Goal: Navigation & Orientation: Find specific page/section

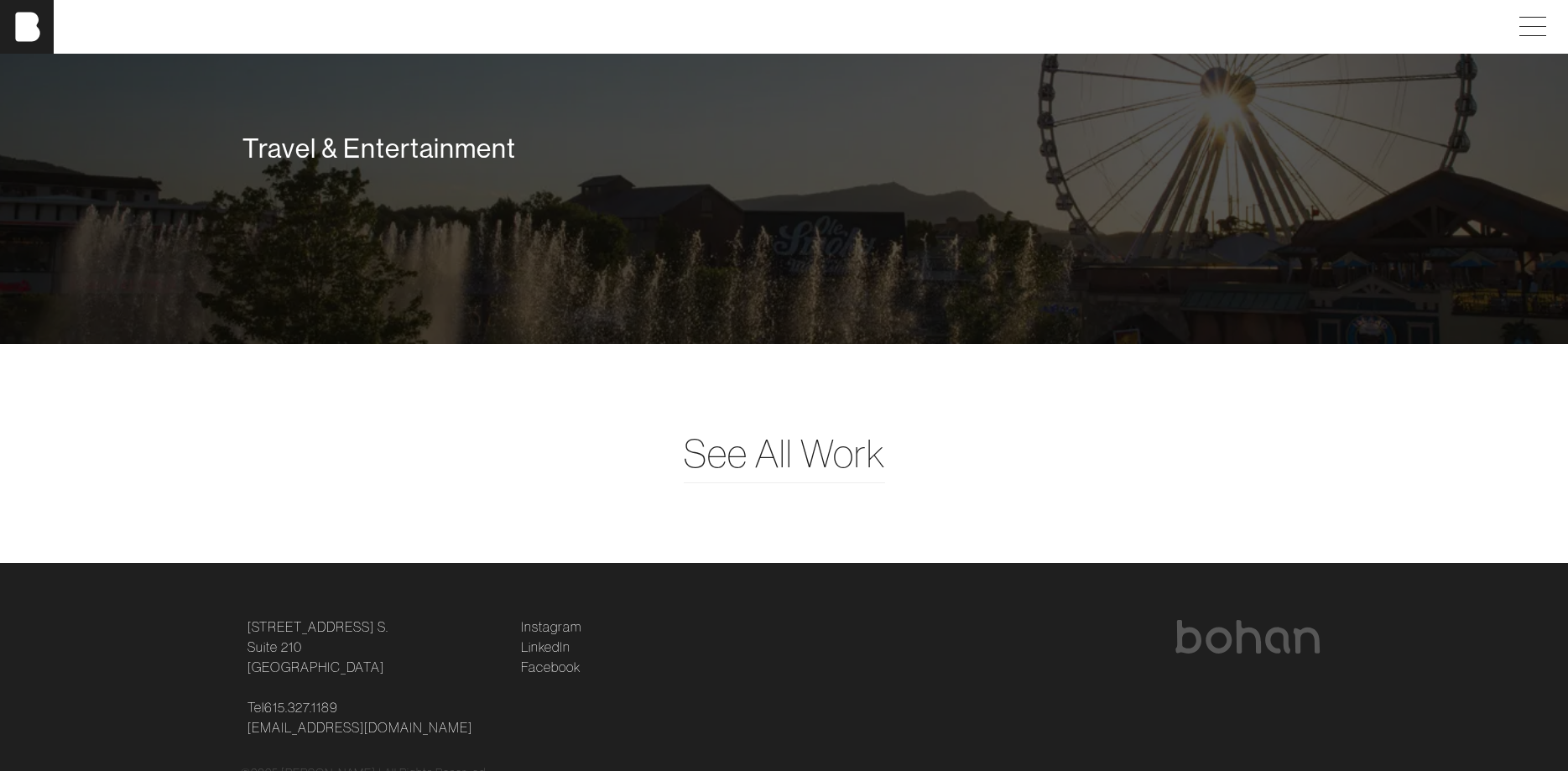
scroll to position [4430, 0]
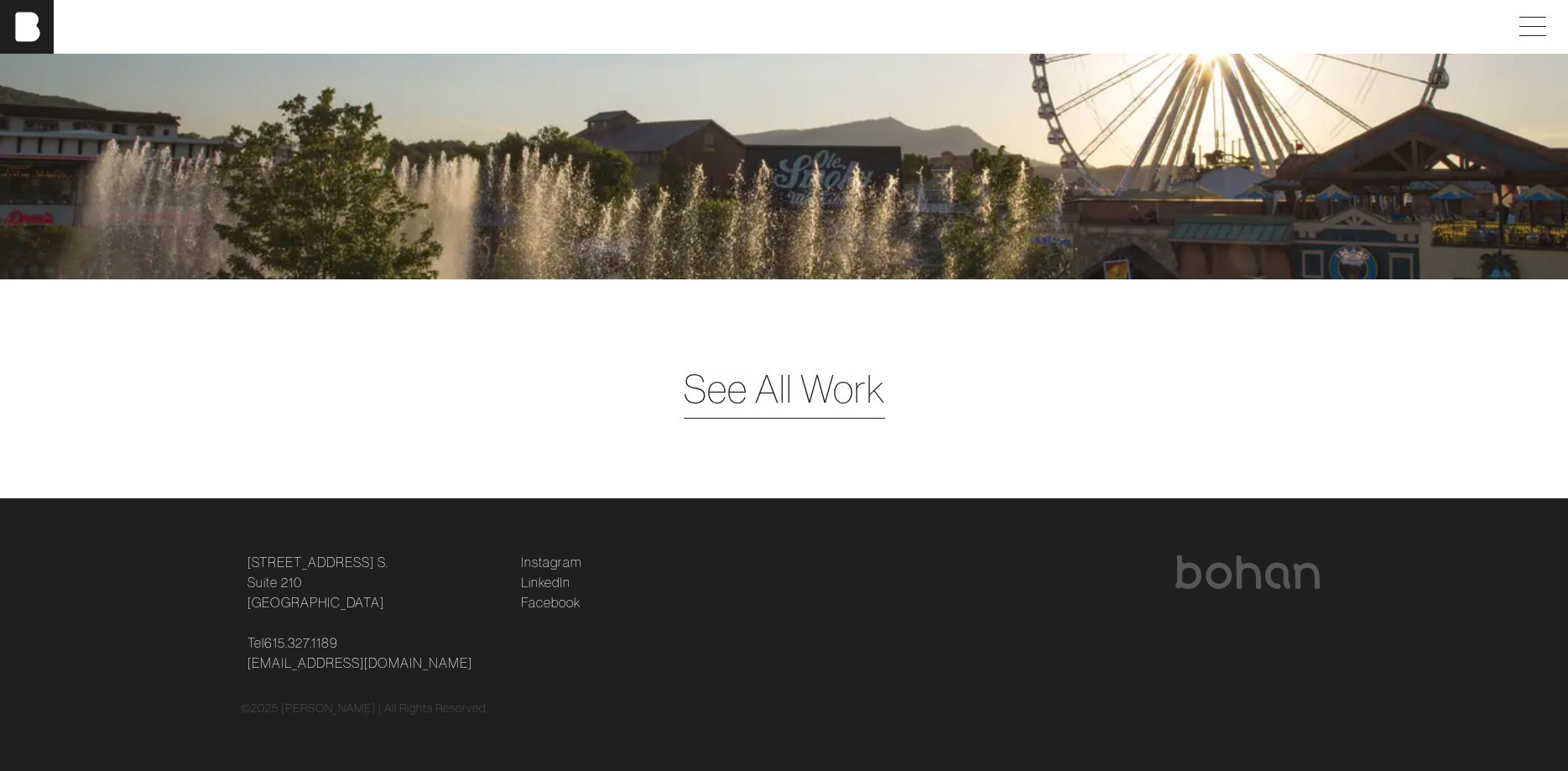
click at [845, 389] on span "See All Work" at bounding box center [784, 389] width 202 height 58
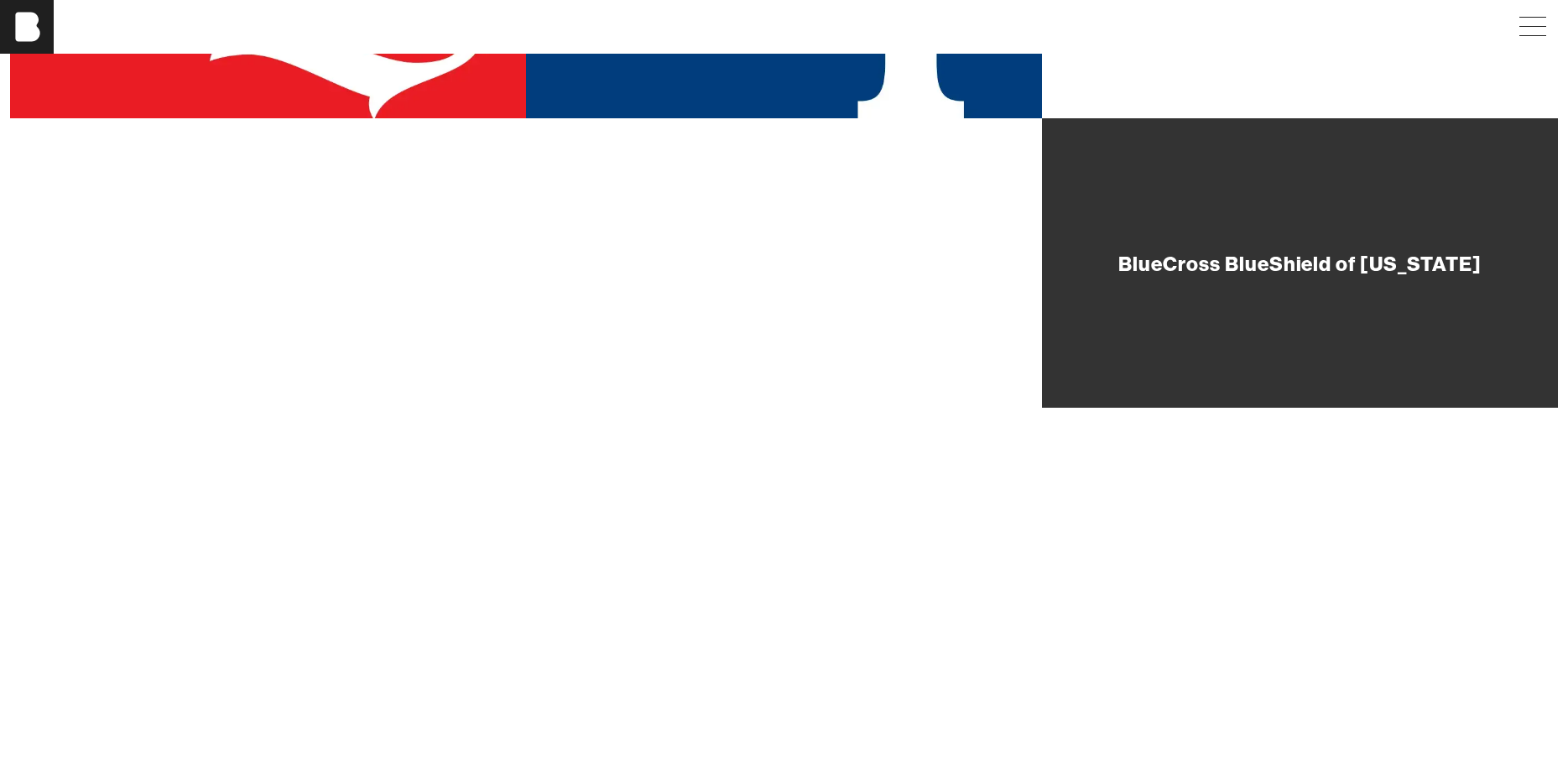
scroll to position [599, 0]
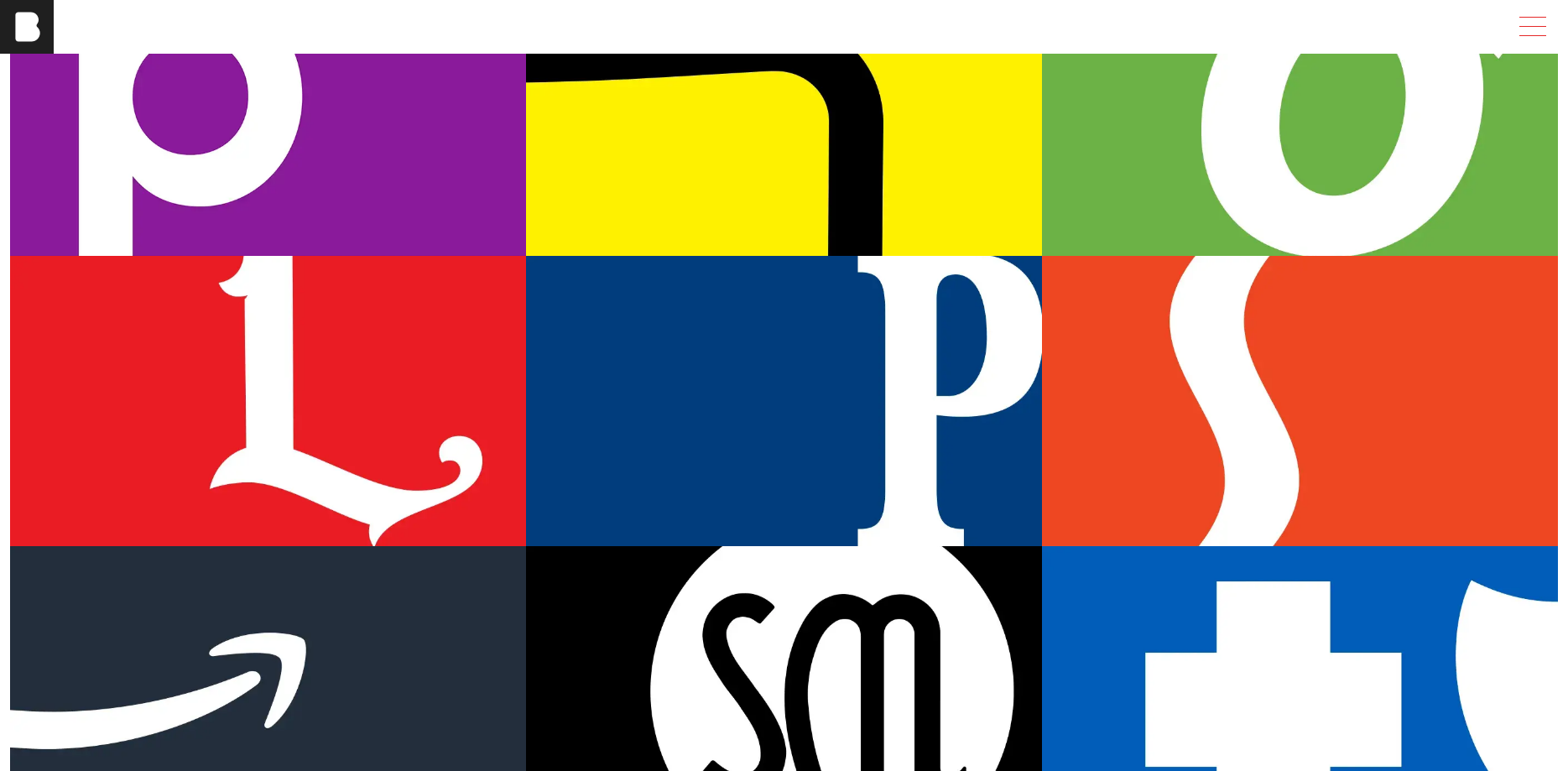
click at [1538, 30] on span at bounding box center [1529, 27] width 38 height 30
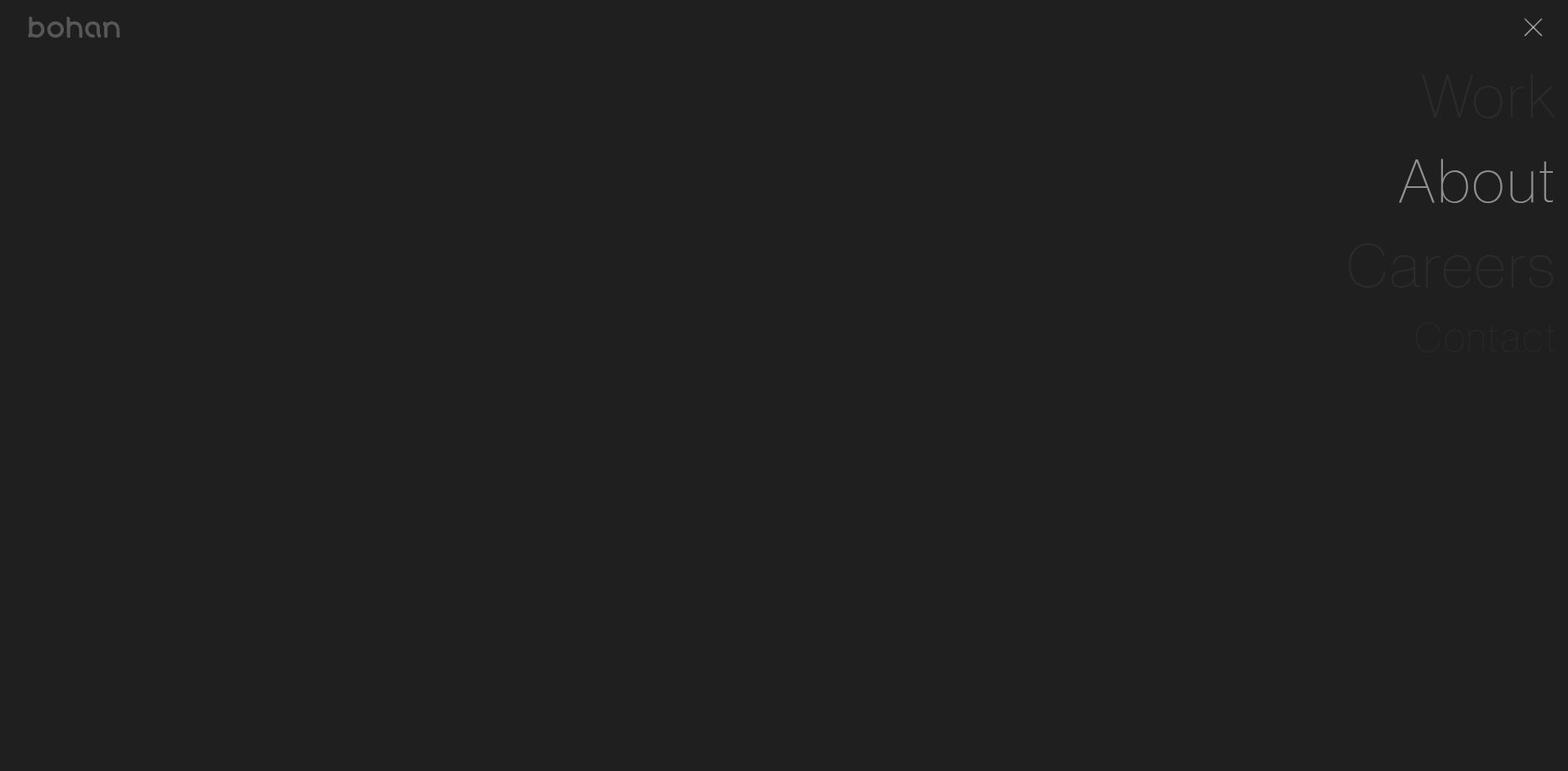
scroll to position [342, 0]
click at [1498, 96] on link "Work" at bounding box center [1489, 96] width 136 height 84
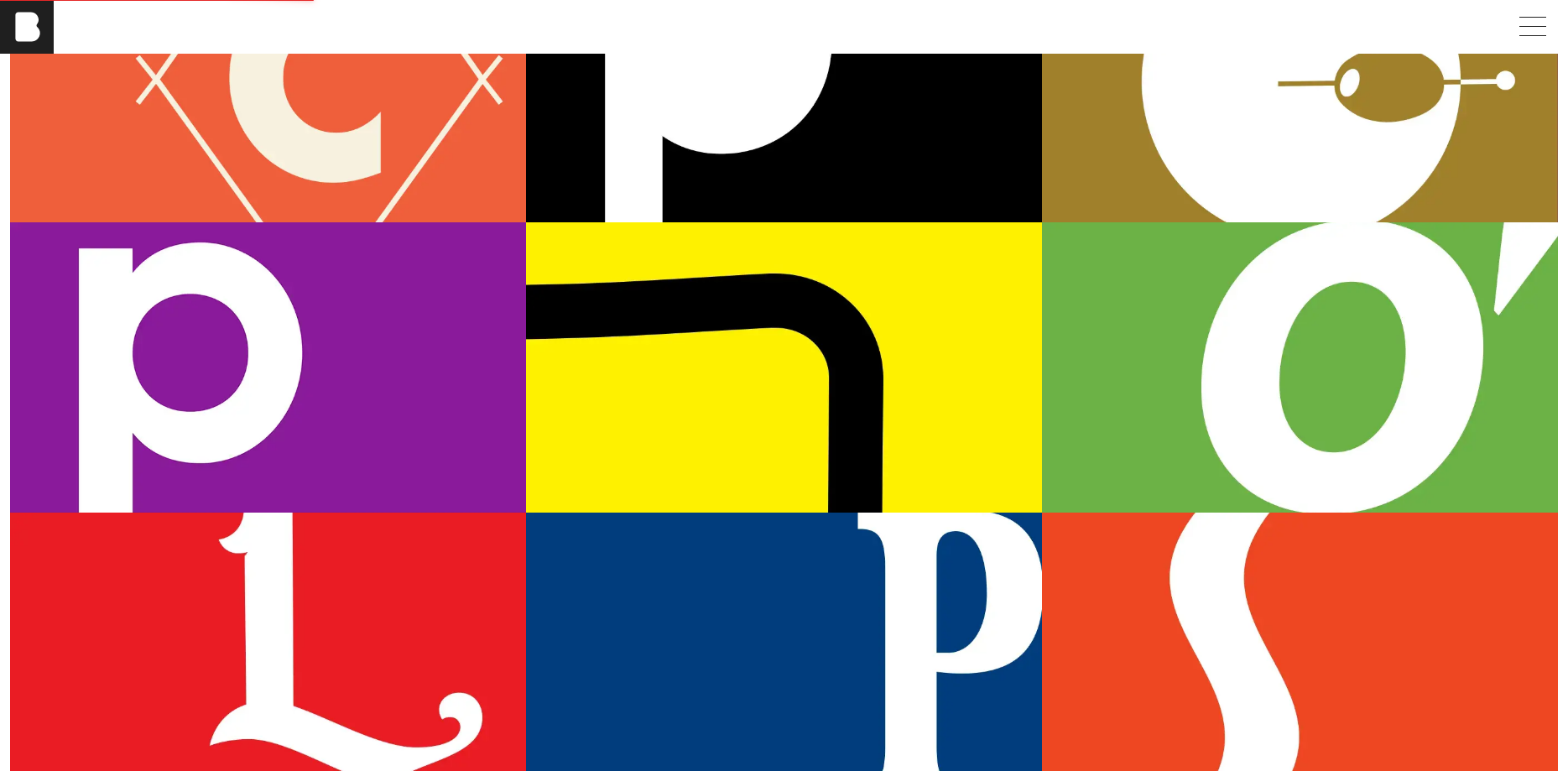
scroll to position [0, 0]
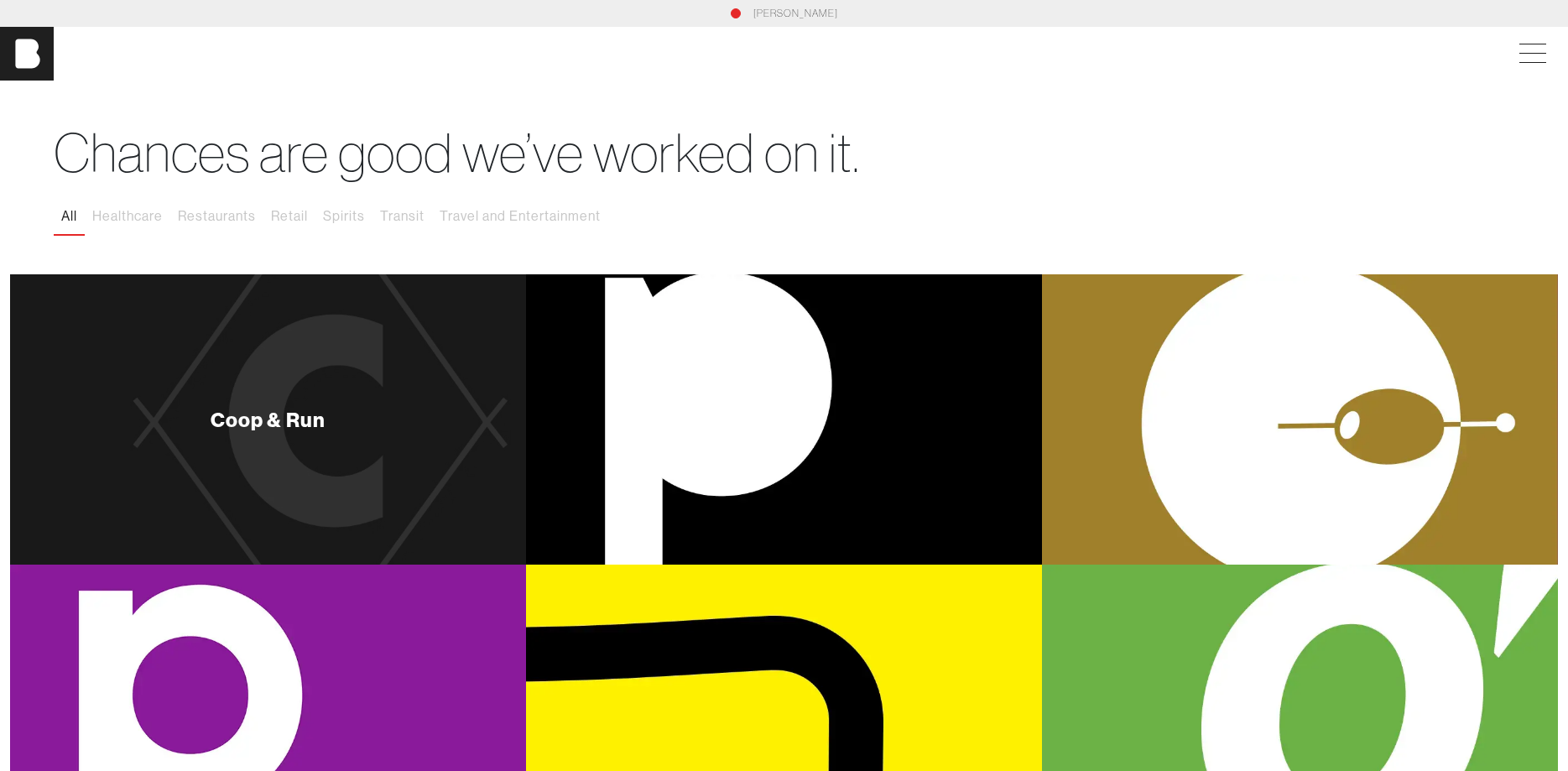
click at [164, 412] on div "Coop & Run" at bounding box center [268, 420] width 515 height 290
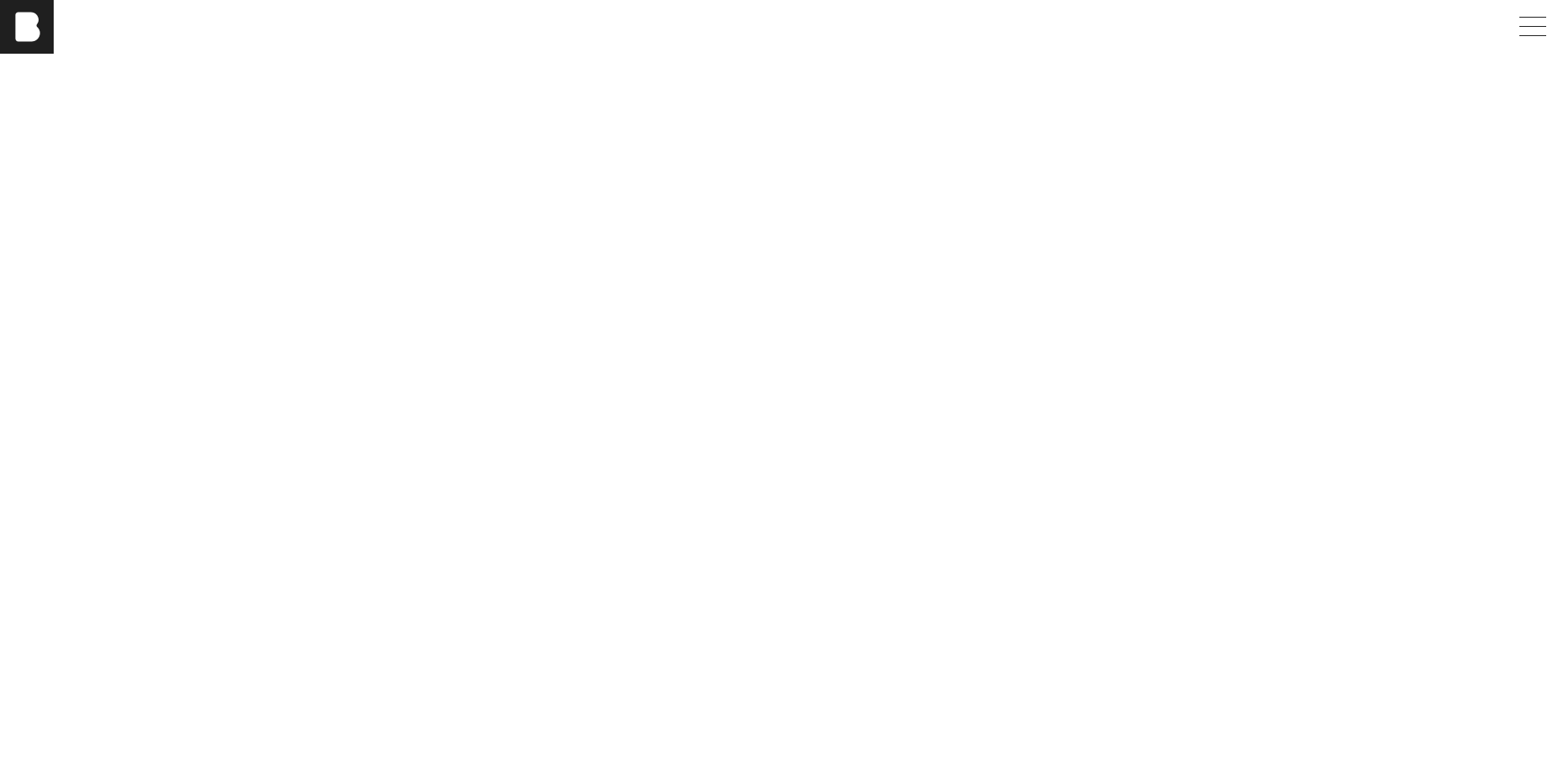
scroll to position [2823, 0]
